Goal: Navigation & Orientation: Find specific page/section

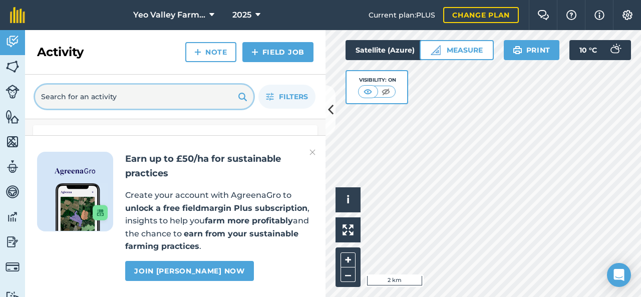
click at [126, 95] on input "text" at bounding box center [144, 97] width 218 height 24
type input "l"
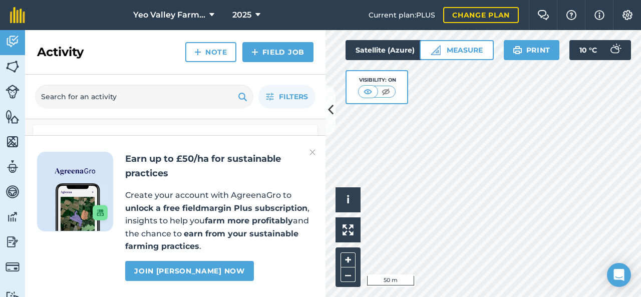
click at [312, 153] on img at bounding box center [313, 152] width 6 height 12
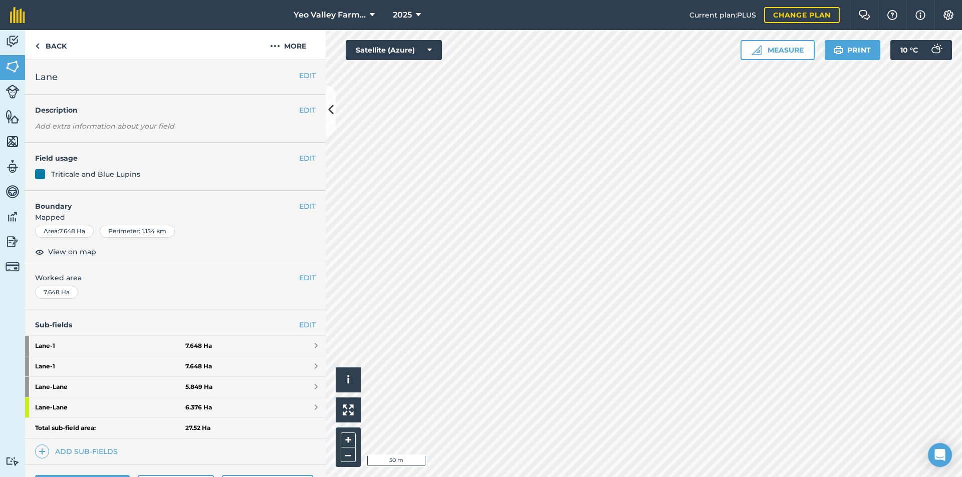
click at [194, 174] on div "Triticale and Blue Lupins" at bounding box center [175, 174] width 280 height 11
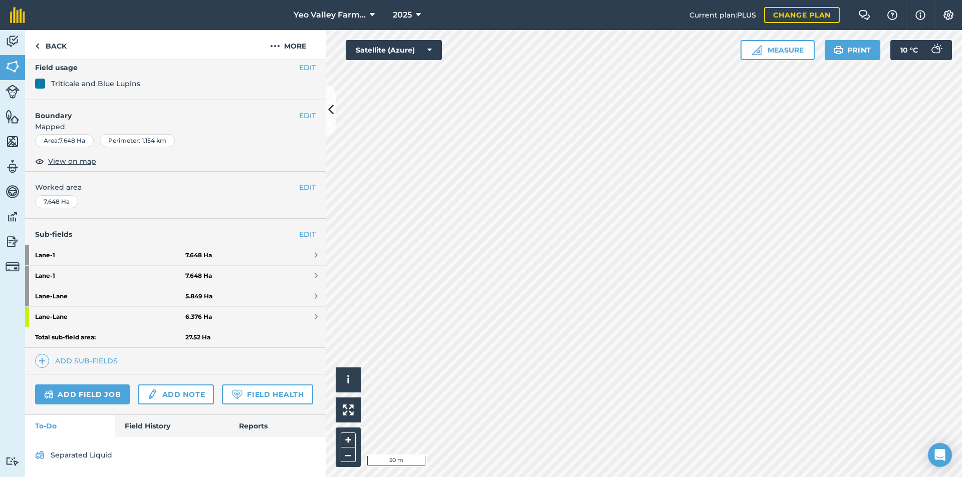
scroll to position [119, 0]
click at [141, 297] on link "Field History" at bounding box center [172, 426] width 114 height 22
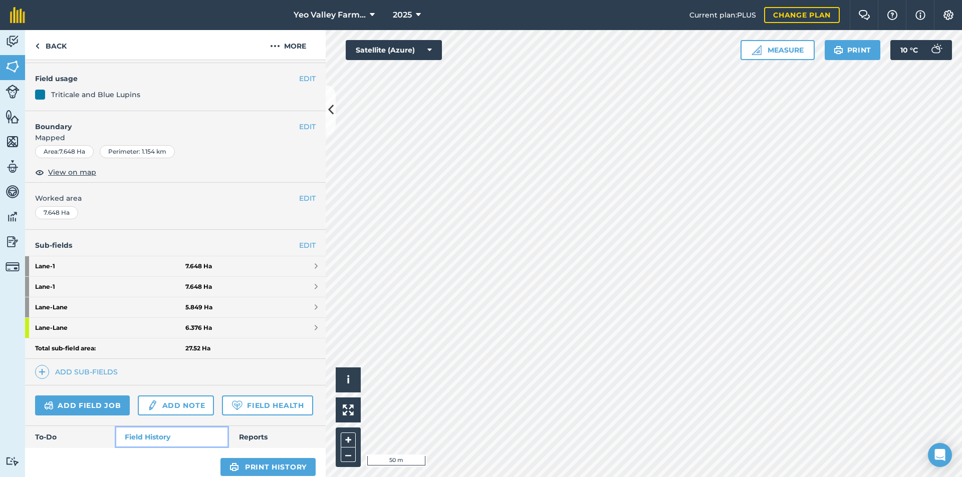
scroll to position [69, 0]
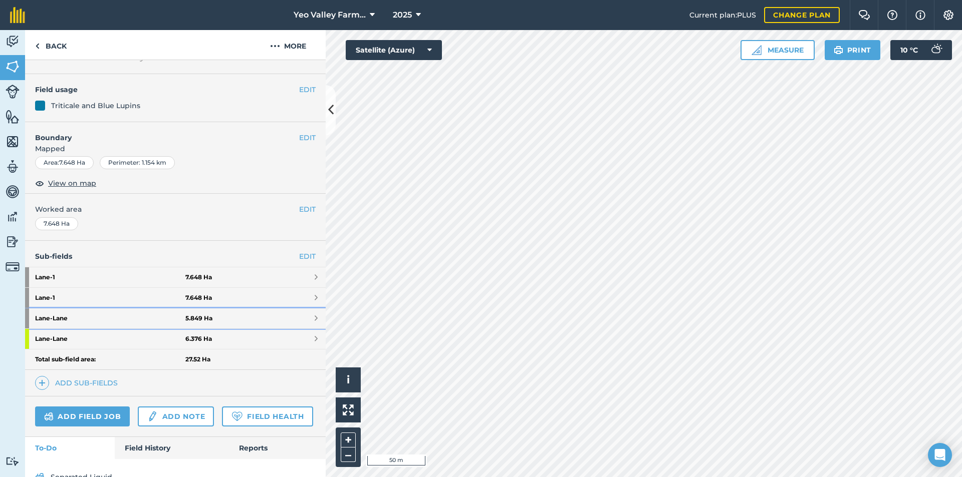
click at [127, 297] on strong "[PERSON_NAME]" at bounding box center [110, 319] width 150 height 20
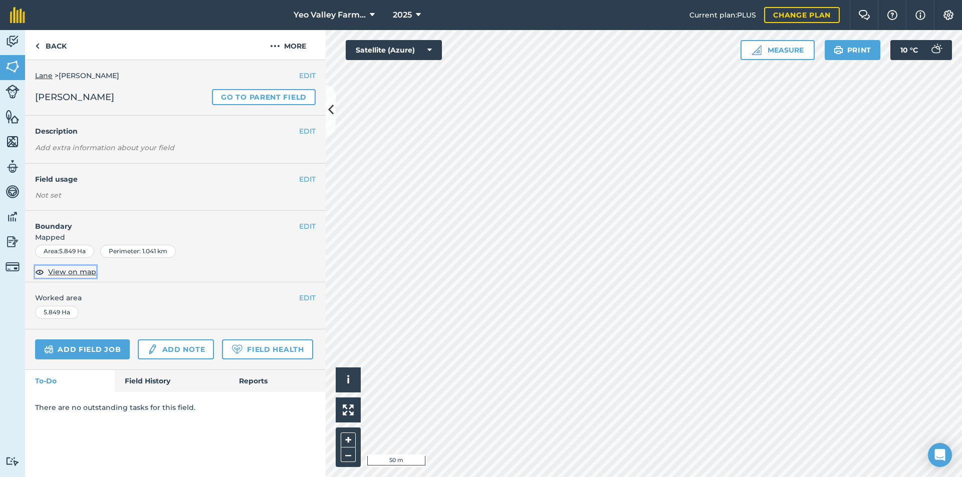
click at [85, 271] on span "View on map" at bounding box center [72, 271] width 48 height 11
click at [49, 70] on div "Lane > [PERSON_NAME]" at bounding box center [175, 75] width 280 height 11
click at [47, 74] on link "Lane" at bounding box center [44, 75] width 18 height 9
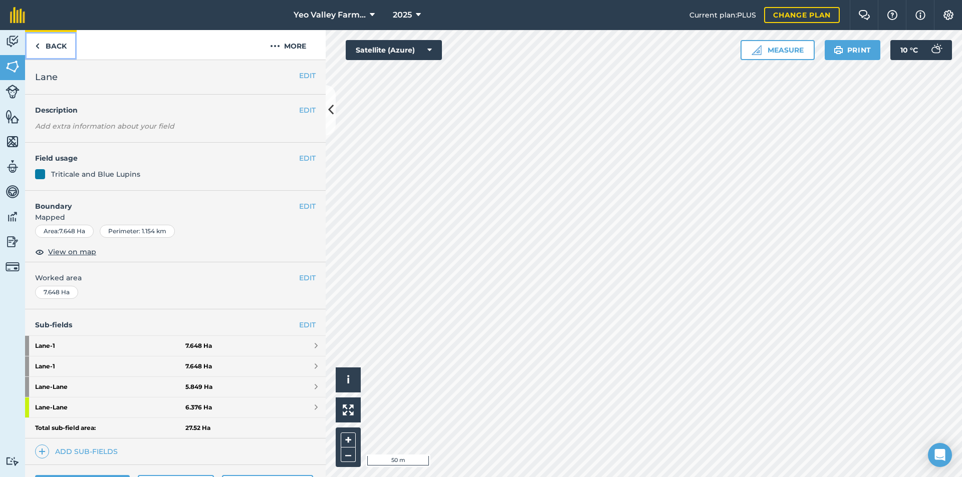
click at [54, 50] on link "Back" at bounding box center [51, 45] width 52 height 30
click at [44, 52] on link "Back" at bounding box center [51, 45] width 52 height 30
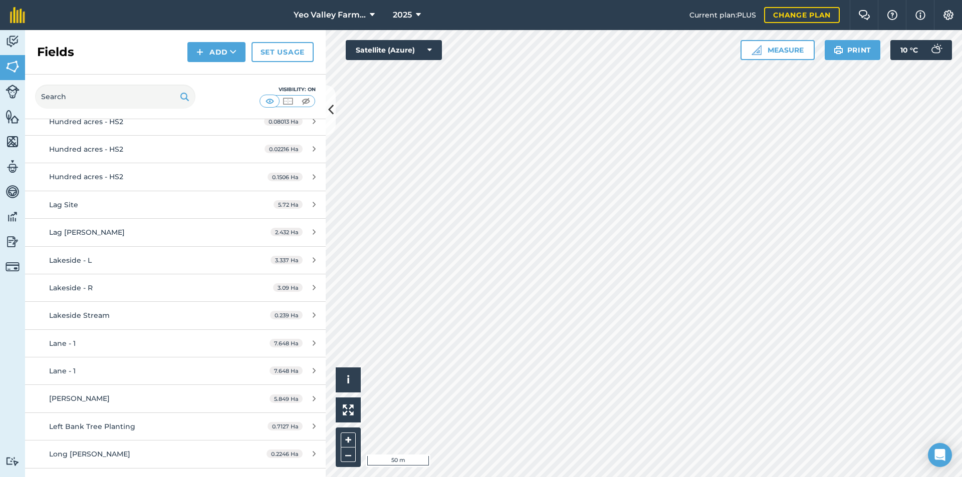
scroll to position [5390, 0]
click at [103, 297] on div "Lane - 1" at bounding box center [143, 344] width 188 height 11
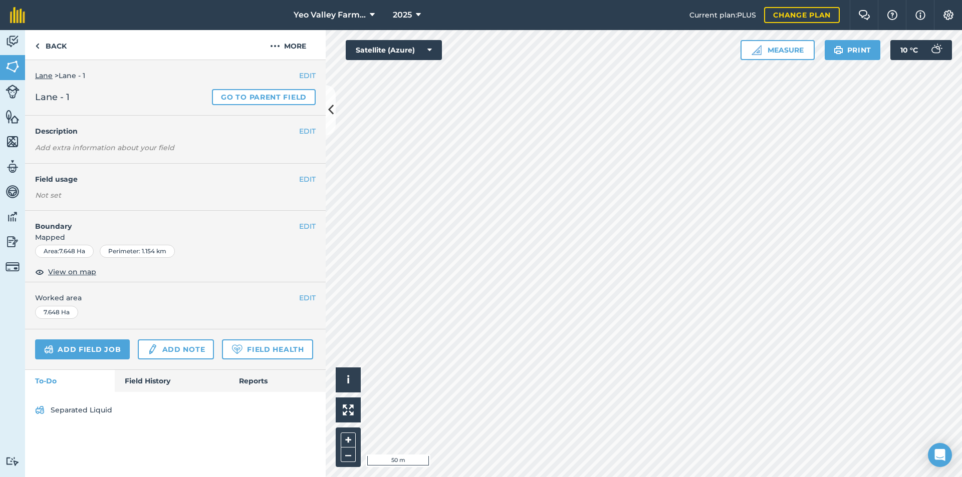
click at [101, 297] on div "Add field job Add note Field Health" at bounding box center [175, 350] width 301 height 41
click at [45, 77] on link "Lane" at bounding box center [44, 75] width 18 height 9
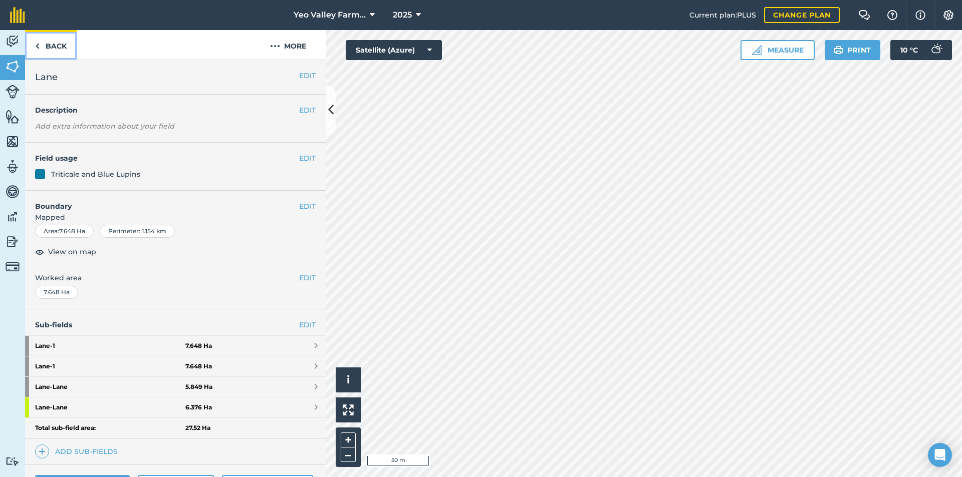
click at [53, 54] on link "Back" at bounding box center [51, 45] width 52 height 30
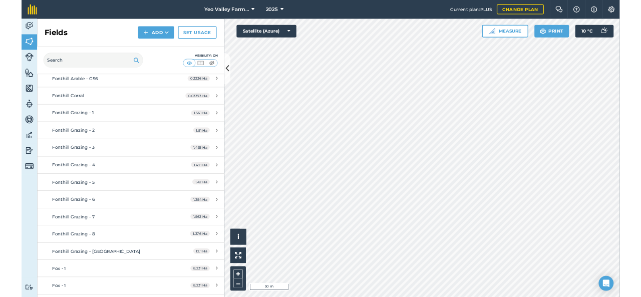
scroll to position [3542, 0]
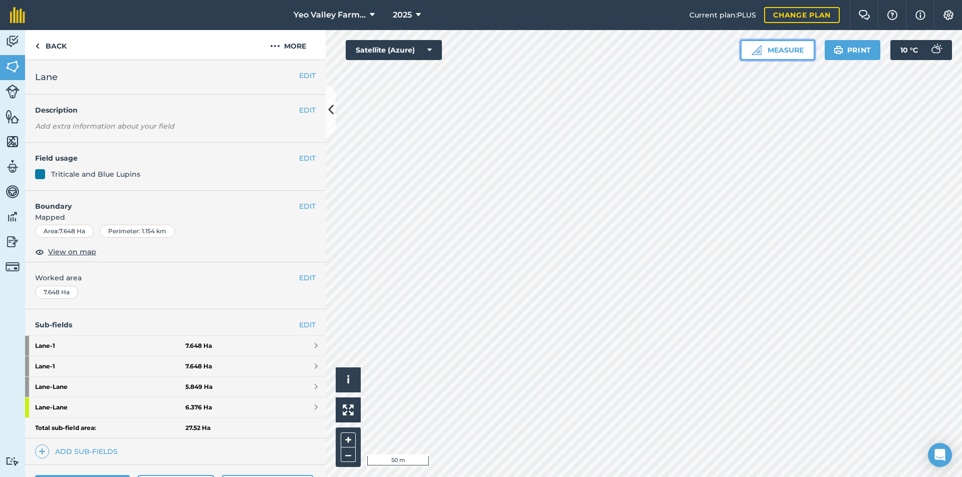
click at [641, 47] on button "Measure" at bounding box center [777, 50] width 74 height 20
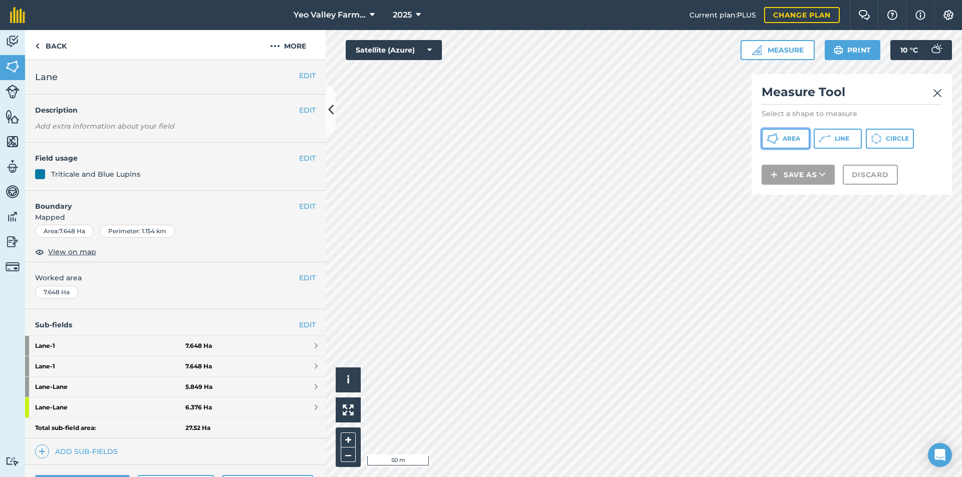
click at [641, 134] on icon at bounding box center [772, 139] width 12 height 12
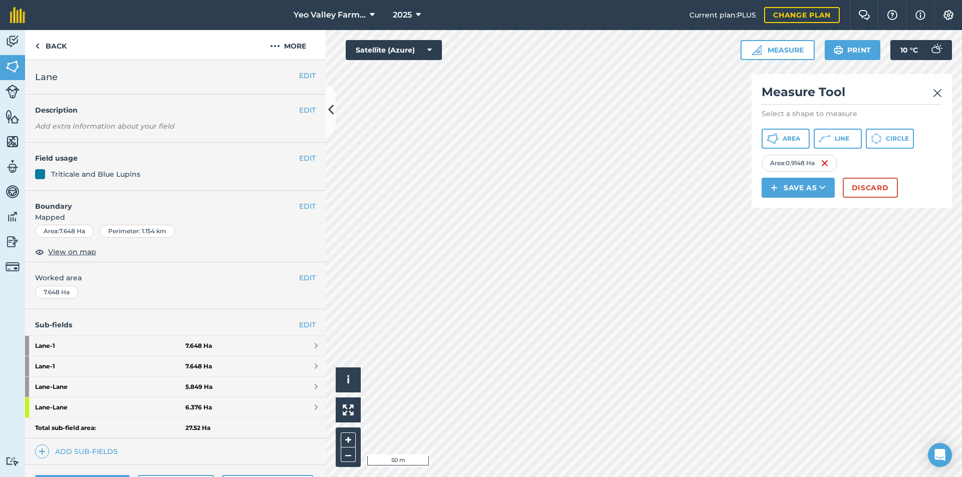
click at [641, 92] on img at bounding box center [937, 93] width 9 height 12
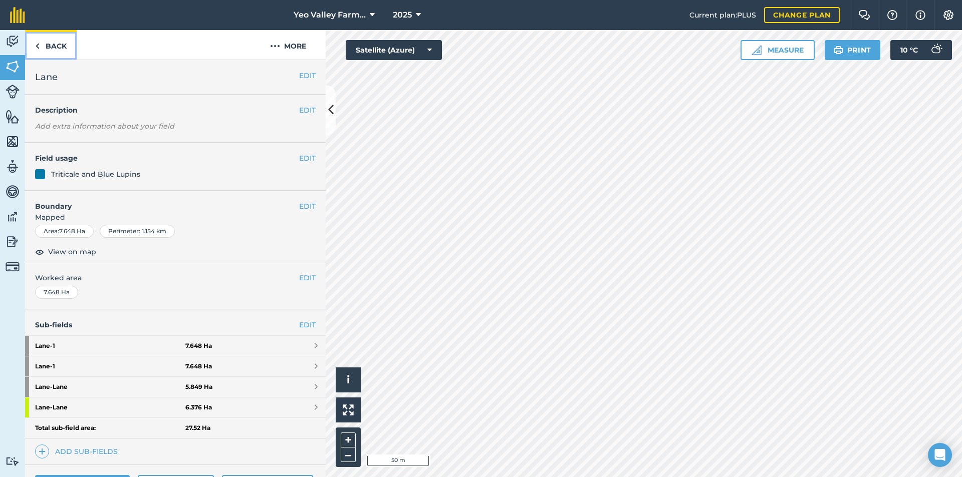
click at [48, 44] on link "Back" at bounding box center [51, 45] width 52 height 30
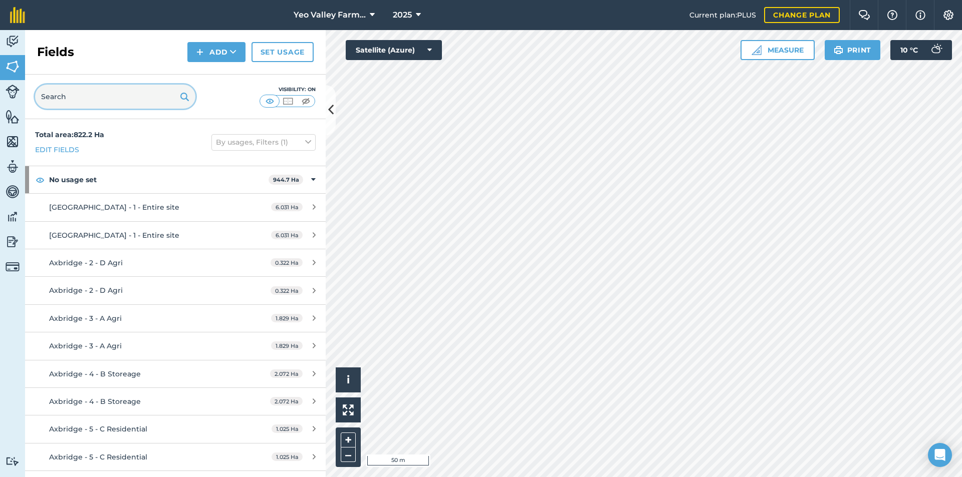
click at [123, 92] on input "text" at bounding box center [115, 97] width 160 height 24
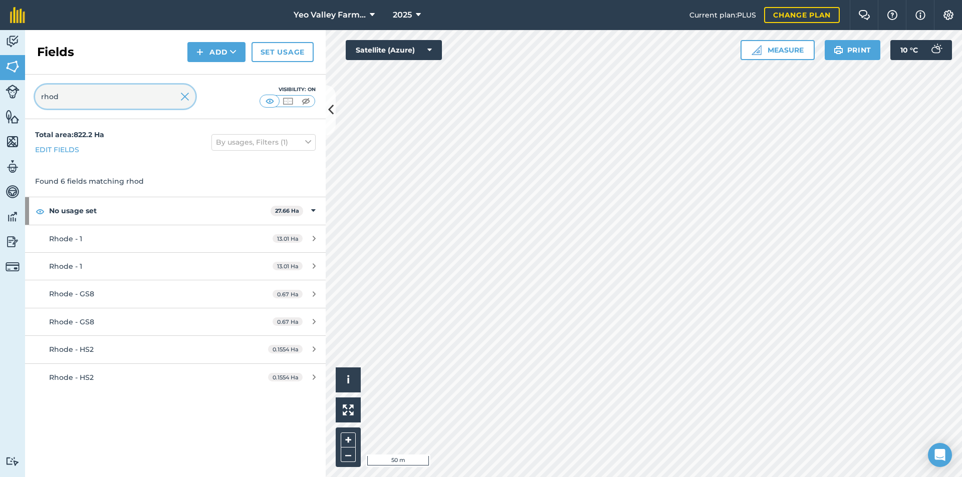
type input "rhod"
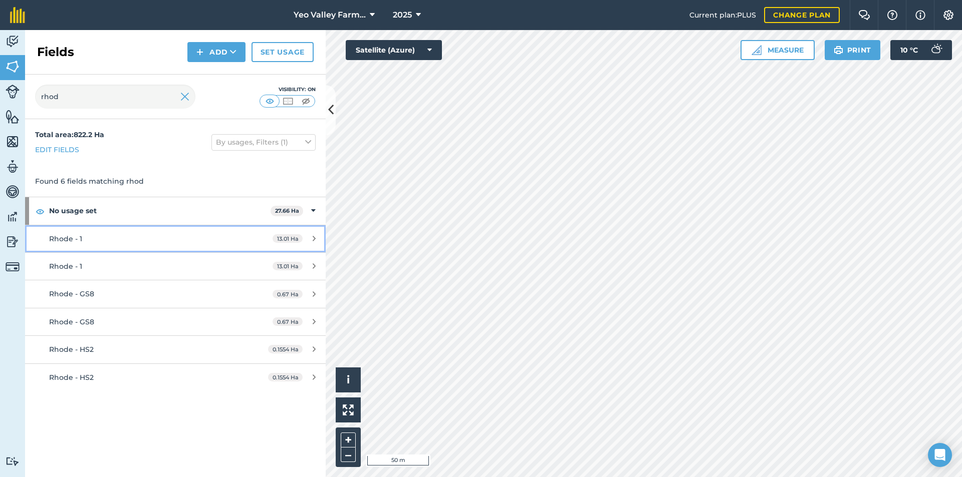
click at [82, 240] on div "Rhode - 1" at bounding box center [143, 238] width 188 height 11
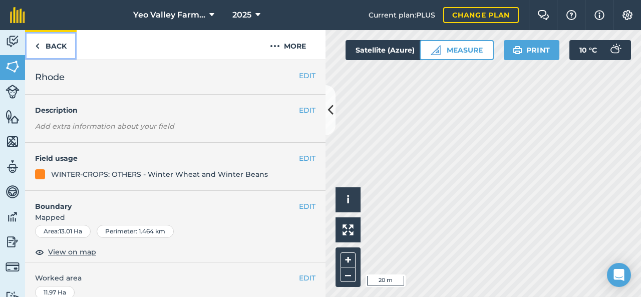
click at [43, 42] on link "Back" at bounding box center [51, 45] width 52 height 30
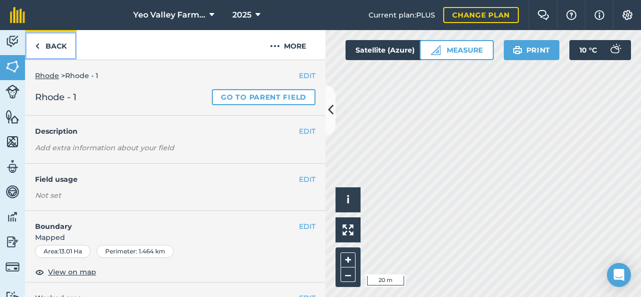
click at [69, 48] on link "Back" at bounding box center [51, 45] width 52 height 30
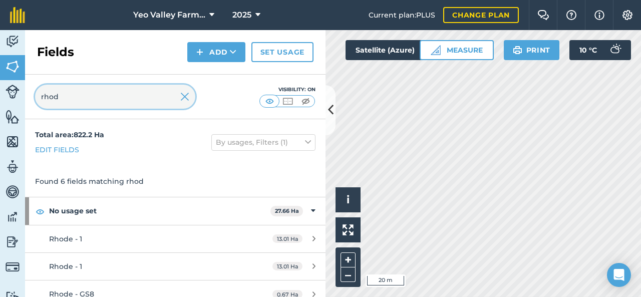
click at [100, 95] on input "rhod" at bounding box center [115, 97] width 160 height 24
drag, startPoint x: 96, startPoint y: 99, endPoint x: 88, endPoint y: 51, distance: 48.8
click at [38, 118] on div "rhod Visibility: On" at bounding box center [175, 97] width 301 height 45
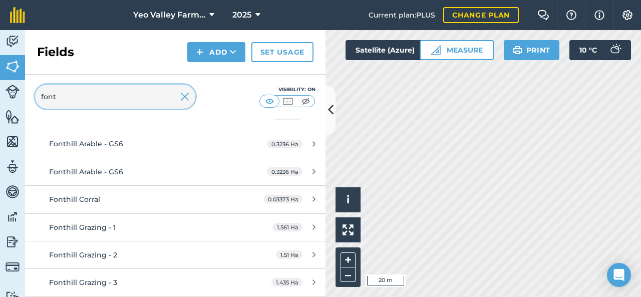
scroll to position [200, 0]
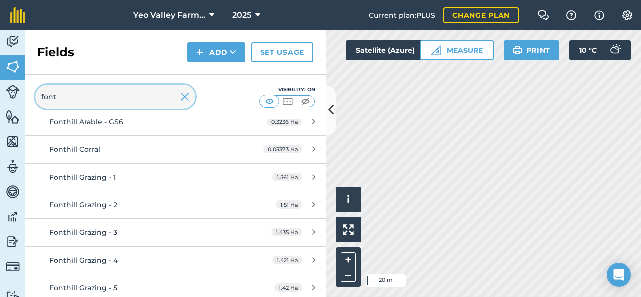
type input "font"
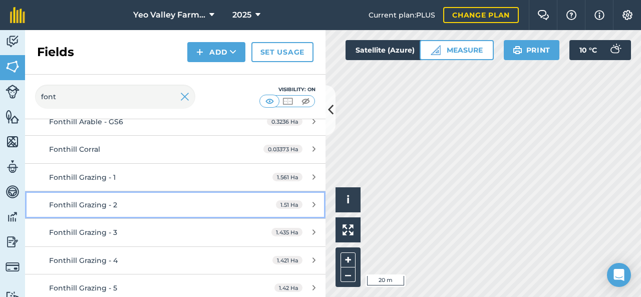
click at [123, 201] on div "Fonthill Grazing - 2" at bounding box center [143, 204] width 188 height 11
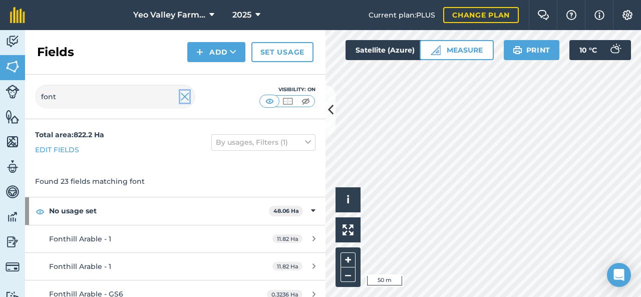
click at [185, 102] on img at bounding box center [184, 97] width 9 height 12
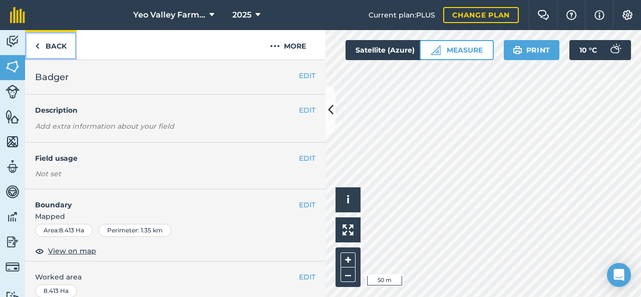
click at [60, 55] on link "Back" at bounding box center [51, 45] width 52 height 30
click at [64, 52] on link "Back" at bounding box center [51, 45] width 52 height 30
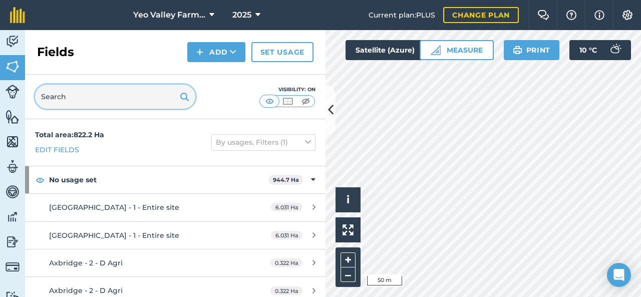
drag, startPoint x: 73, startPoint y: 100, endPoint x: 80, endPoint y: 94, distance: 9.6
click at [73, 99] on input "text" at bounding box center [115, 97] width 160 height 24
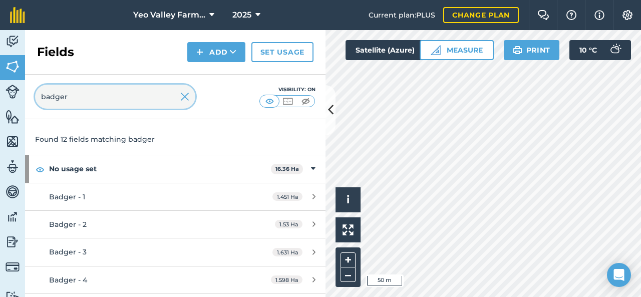
scroll to position [50, 0]
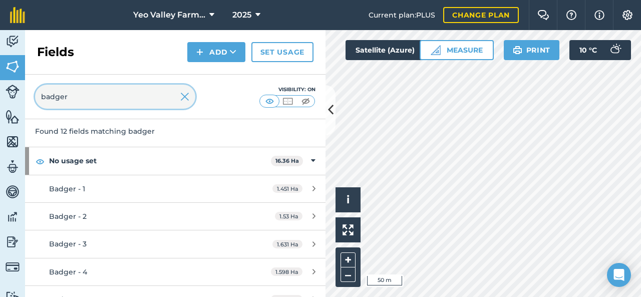
type input "badger"
